Goal: Find specific page/section: Find specific page/section

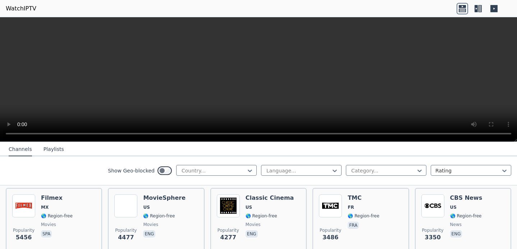
scroll to position [151, 0]
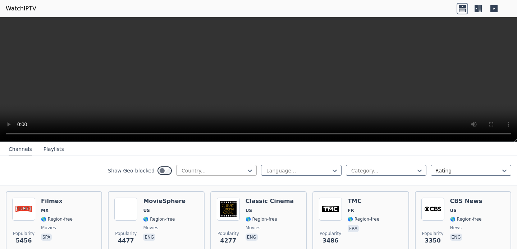
click at [227, 171] on div at bounding box center [213, 170] width 65 height 7
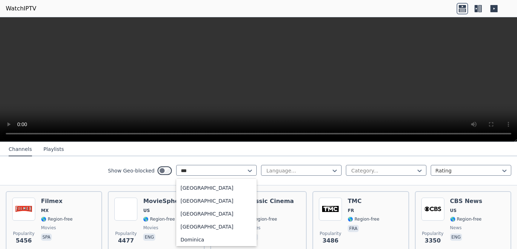
scroll to position [0, 0]
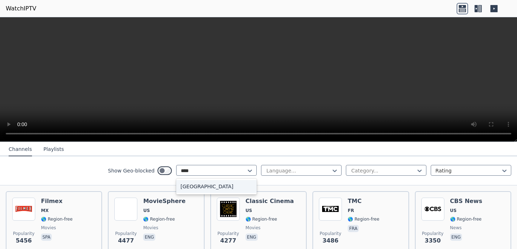
type input "*****"
click at [229, 188] on div "[GEOGRAPHIC_DATA]" at bounding box center [216, 186] width 80 height 13
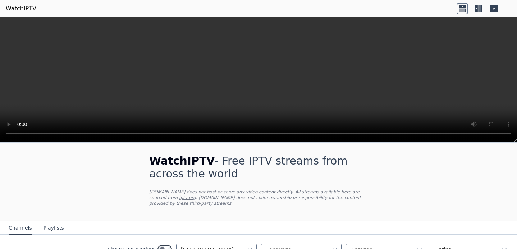
scroll to position [99, 0]
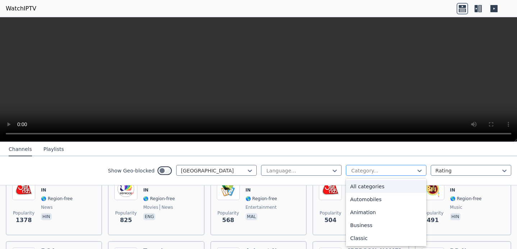
click at [366, 167] on div "Category..." at bounding box center [383, 170] width 64 height 7
type input "**"
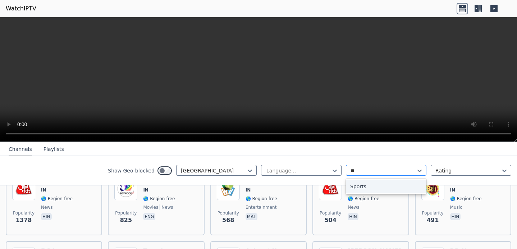
click at [380, 184] on div "Sports" at bounding box center [386, 186] width 80 height 13
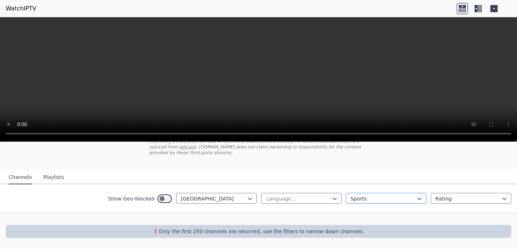
scroll to position [51, 0]
click at [280, 199] on div "Language..." at bounding box center [298, 198] width 64 height 7
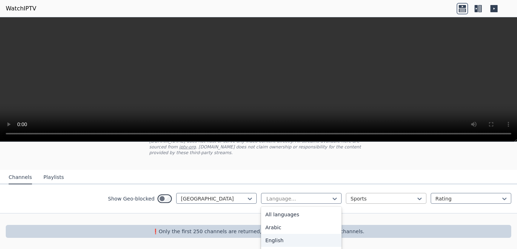
click at [281, 238] on div "English" at bounding box center [301, 240] width 80 height 13
click at [300, 217] on div at bounding box center [258, 218] width 517 height 11
